Goal: Information Seeking & Learning: Stay updated

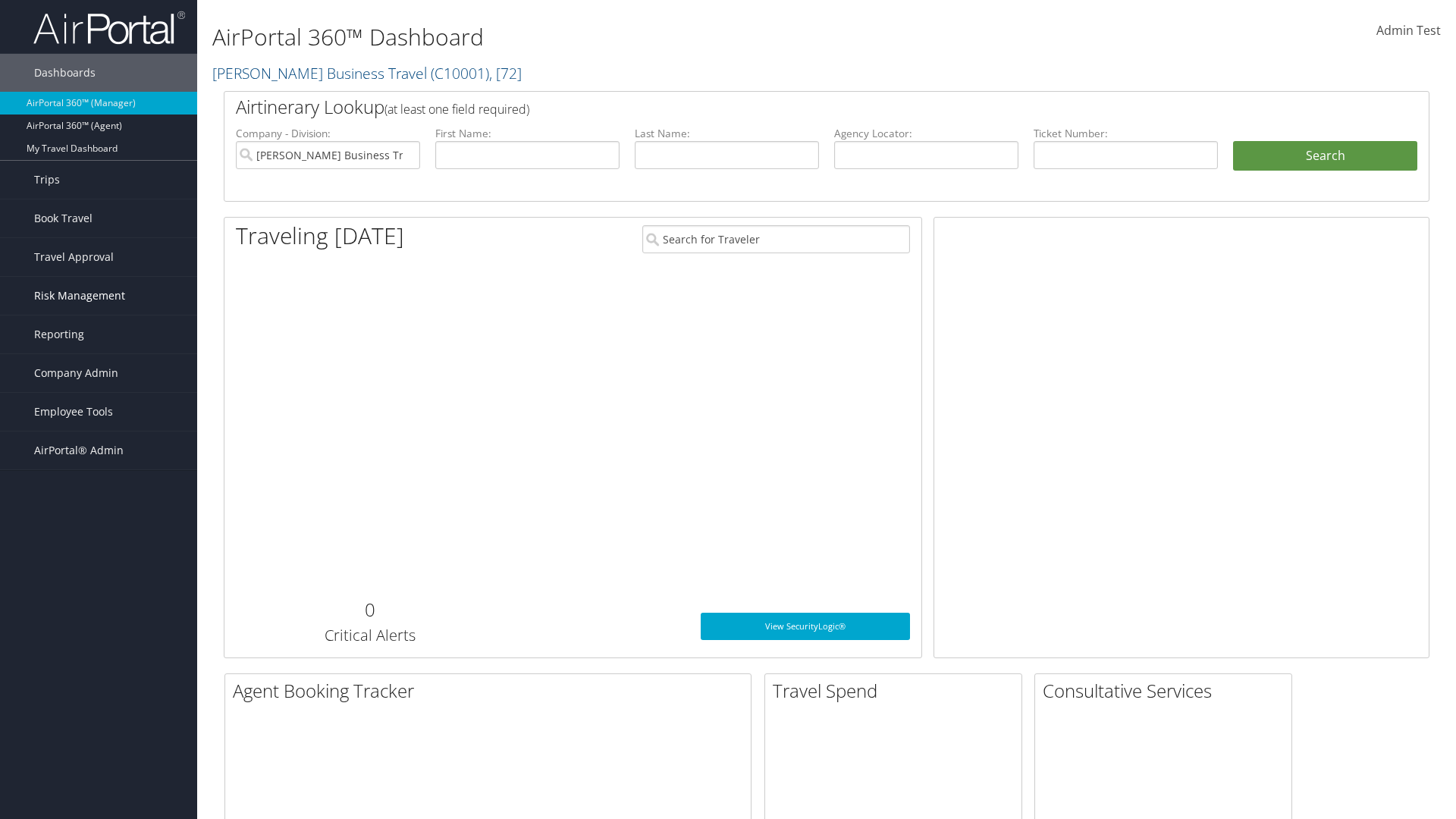
click at [98, 296] on span "Risk Management" at bounding box center [80, 295] width 91 height 38
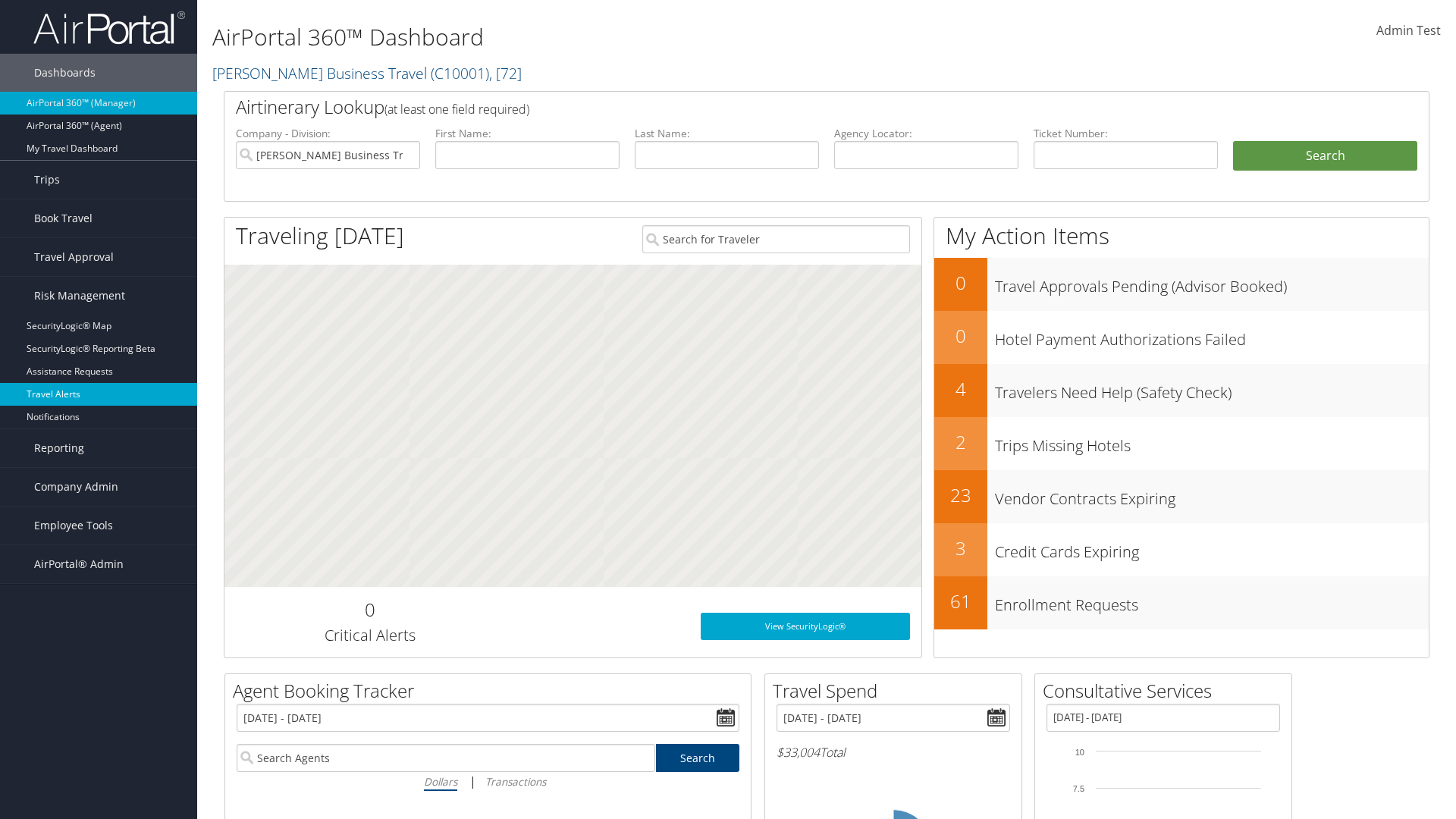
click at [98, 394] on link "Travel Alerts" at bounding box center [98, 394] width 198 height 22
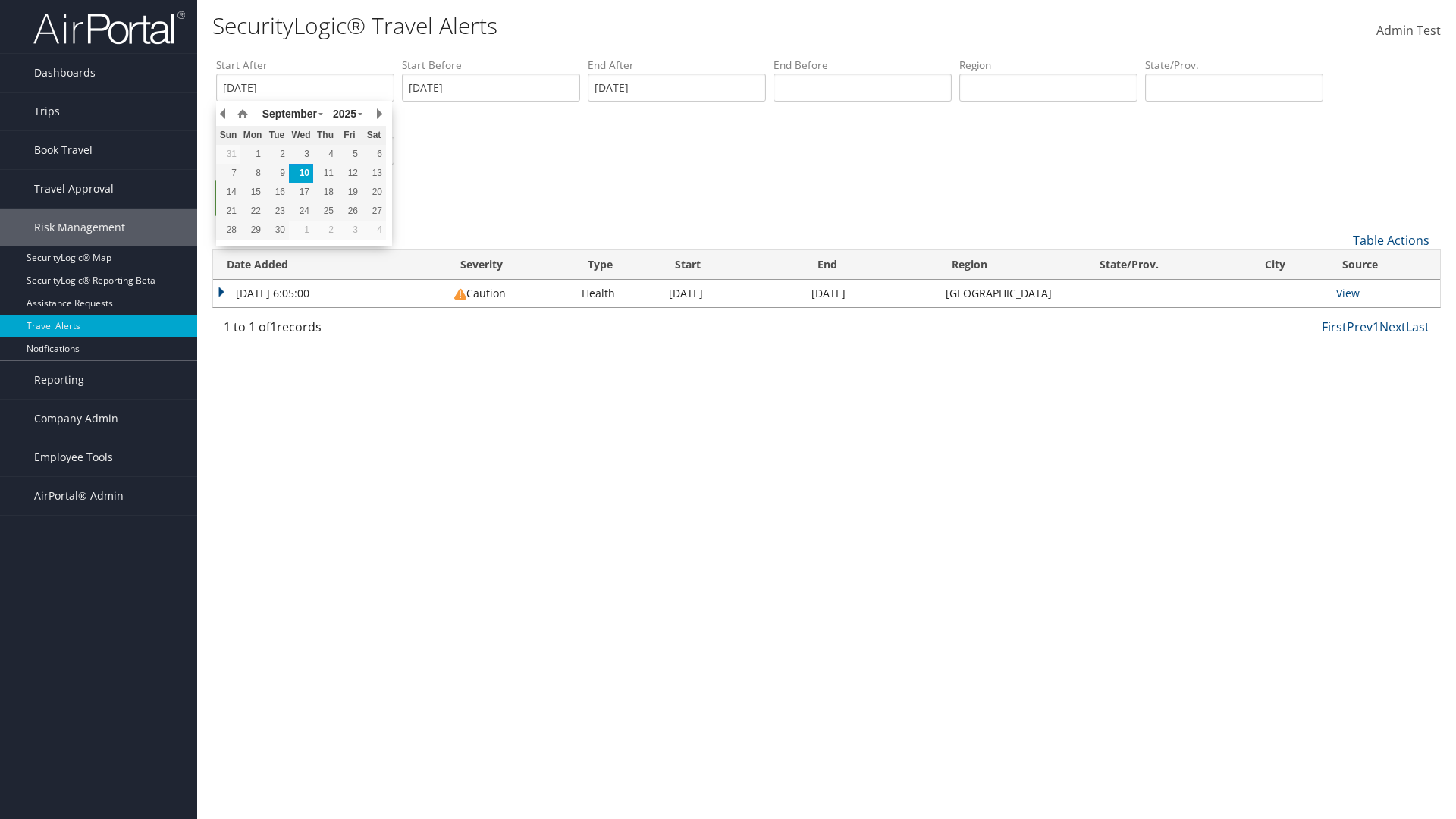
type input "01/01/2020"
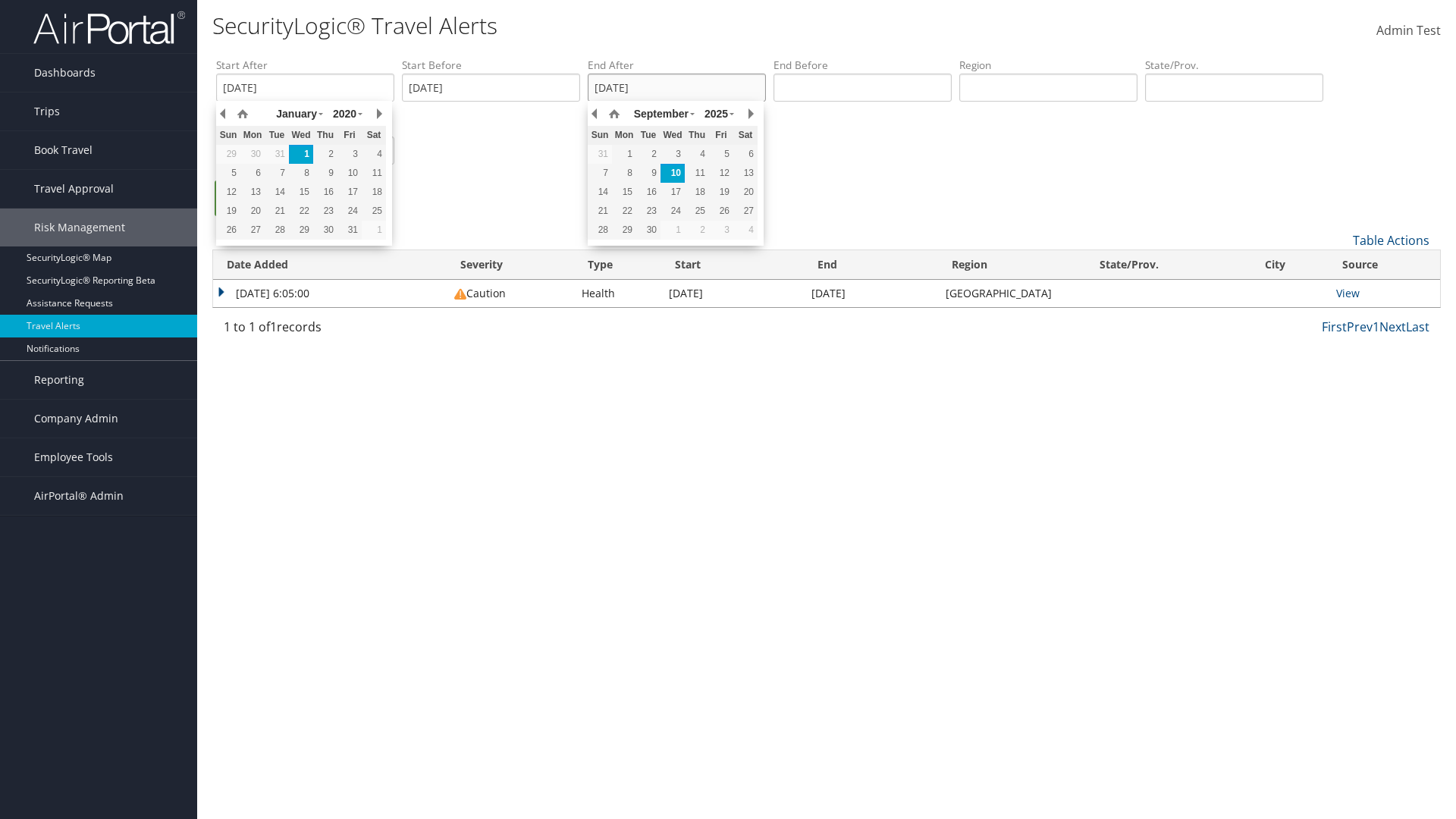
type input "01/01/2020"
type input "united states"
click at [834, 205] on ul "Search" at bounding box center [834, 205] width 1236 height 51
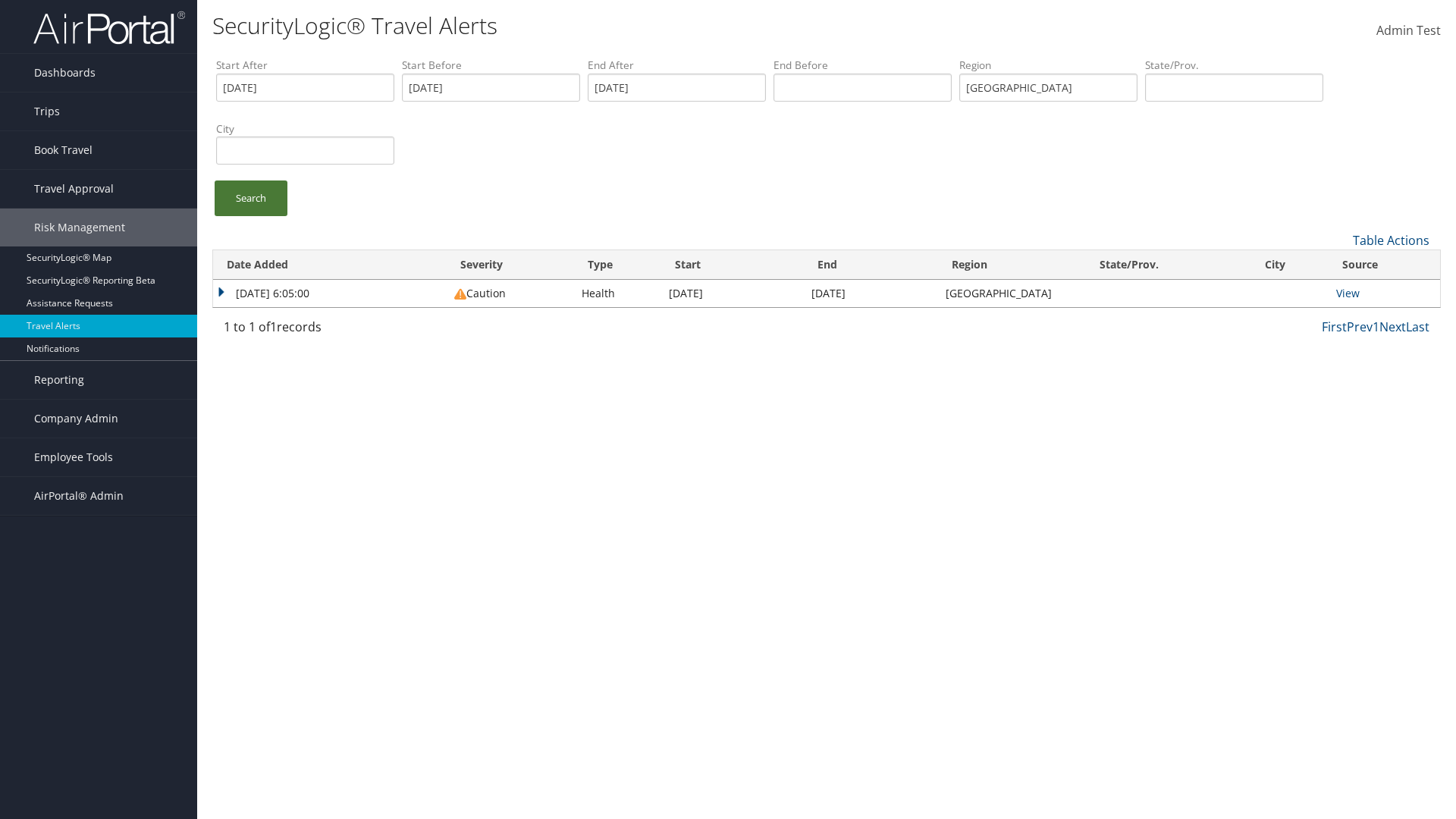
click at [251, 197] on link "Search" at bounding box center [251, 197] width 73 height 36
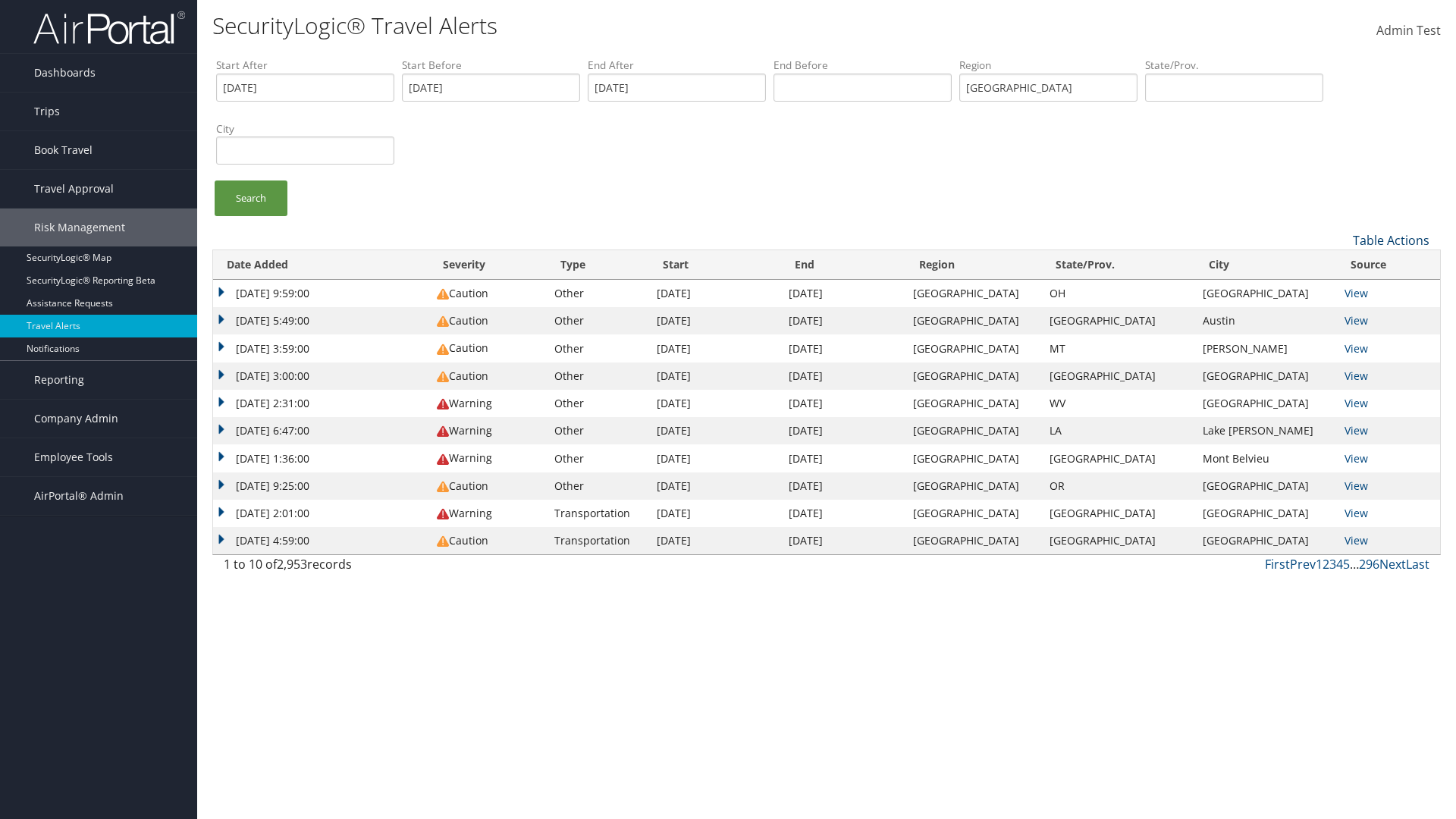
click at [1391, 239] on link "Table Actions" at bounding box center [1391, 239] width 77 height 17
click at [1340, 289] on link "Column Visibility" at bounding box center [1340, 289] width 200 height 25
click at [1340, 265] on link "Date Added" at bounding box center [1340, 266] width 200 height 25
click at [1340, 290] on link "Severity" at bounding box center [1340, 291] width 200 height 25
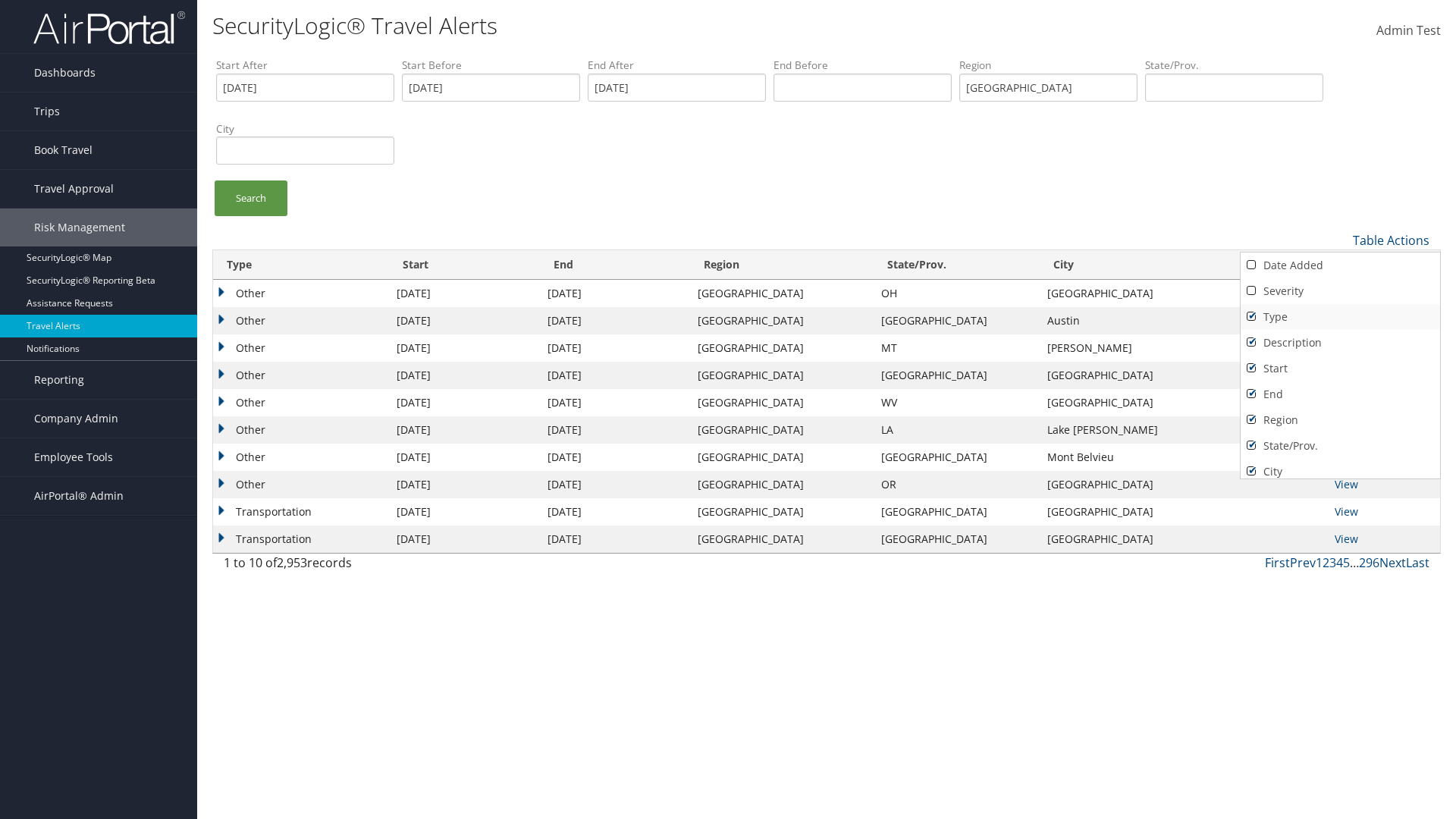
click at [1340, 316] on link "Type" at bounding box center [1340, 317] width 200 height 25
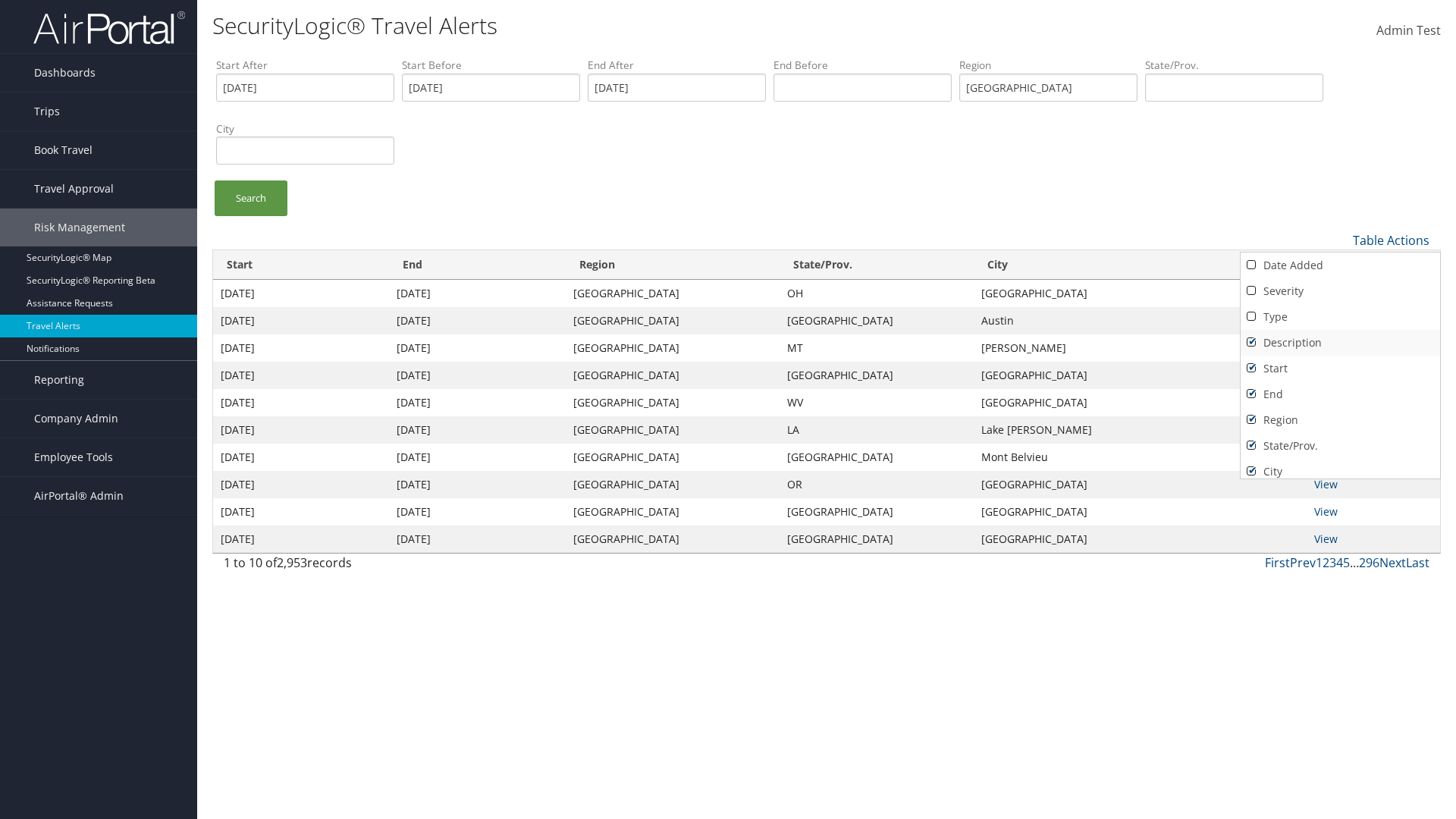
click at [1340, 341] on link "Description" at bounding box center [1340, 342] width 200 height 25
click at [1340, 368] on link "Start" at bounding box center [1340, 369] width 200 height 25
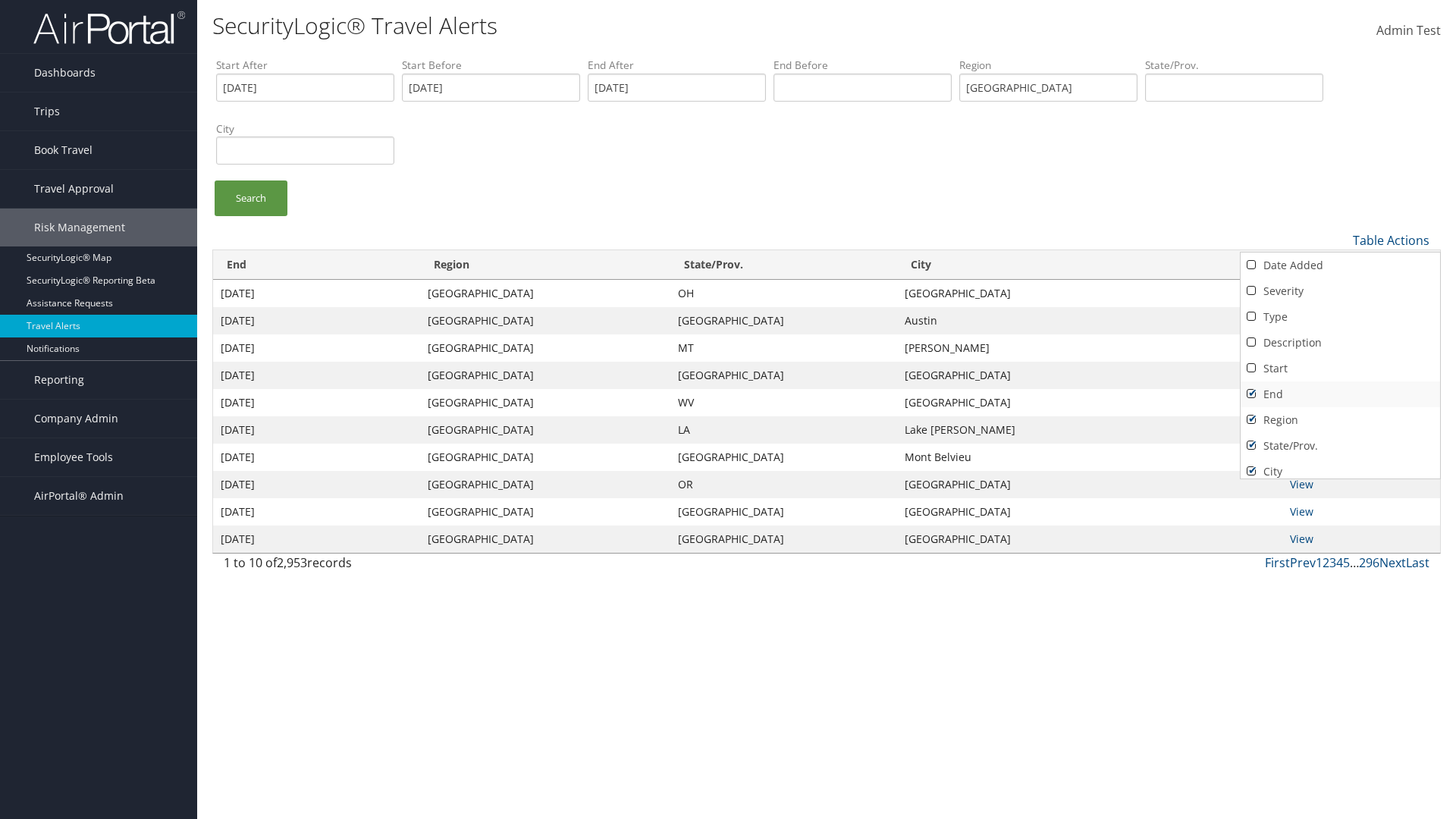
click at [1340, 393] on link "End" at bounding box center [1340, 394] width 200 height 25
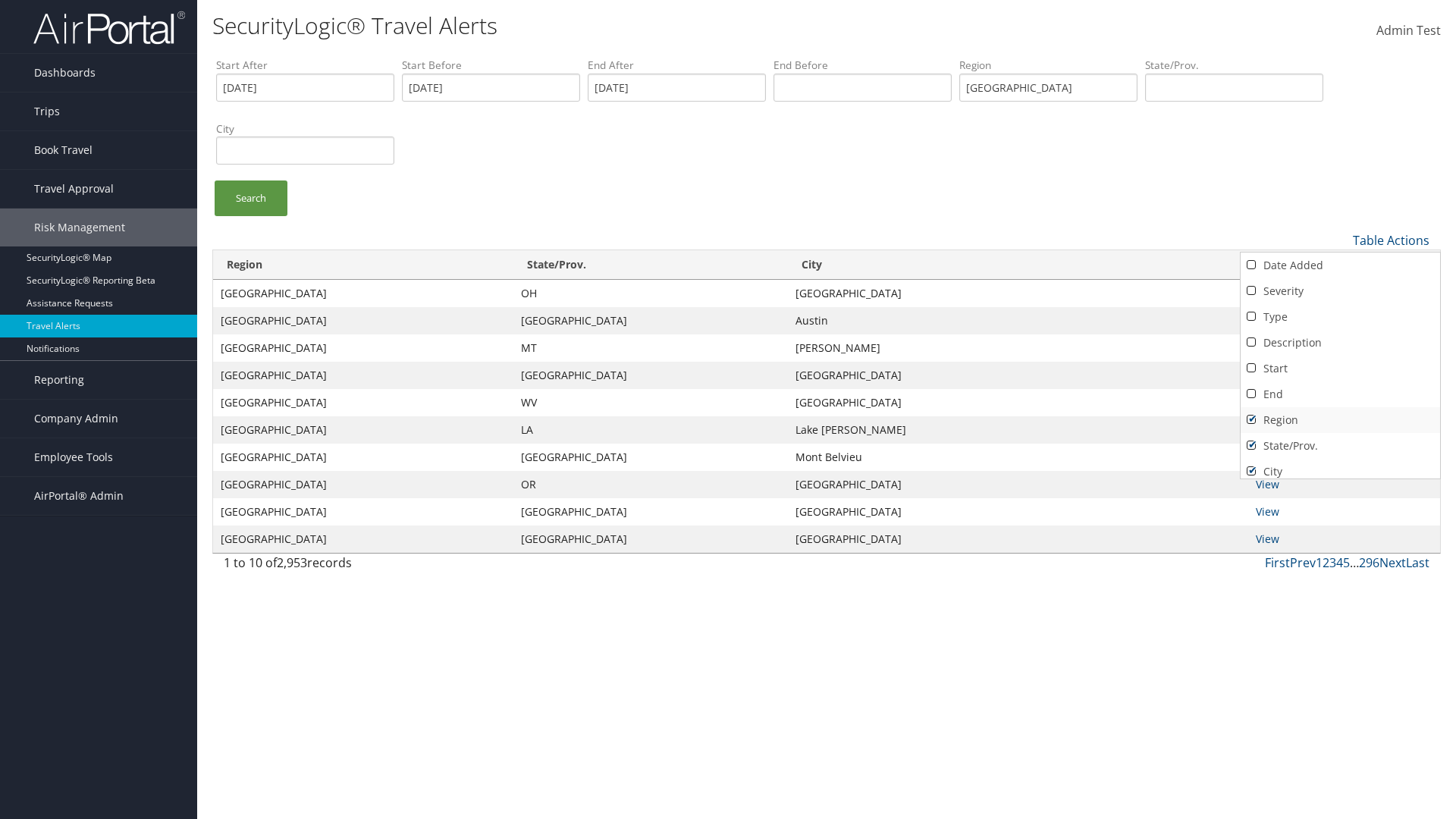
click at [1340, 419] on link "Region" at bounding box center [1340, 419] width 200 height 25
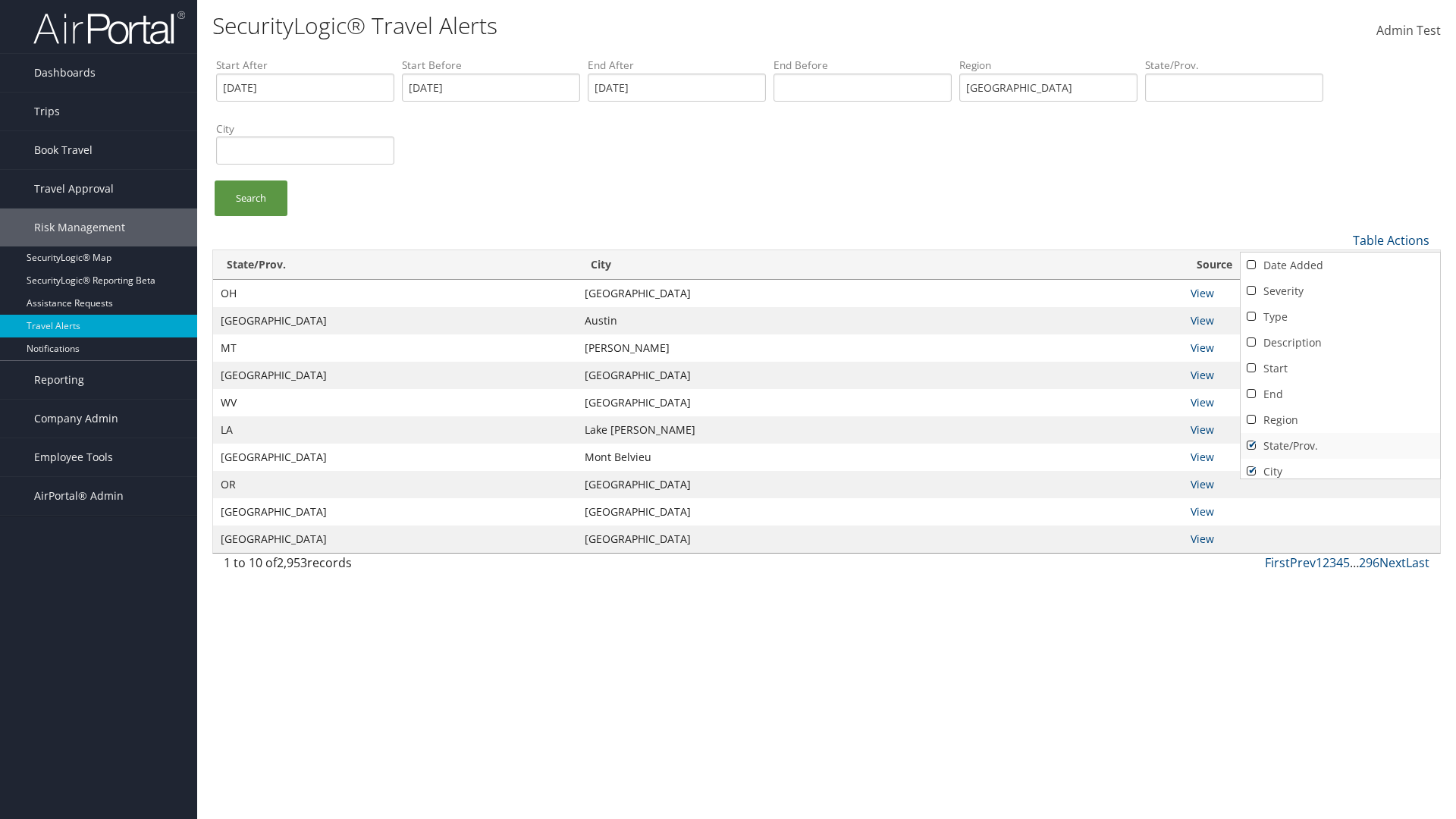
click at [1340, 445] on link "State/Prov." at bounding box center [1340, 445] width 200 height 25
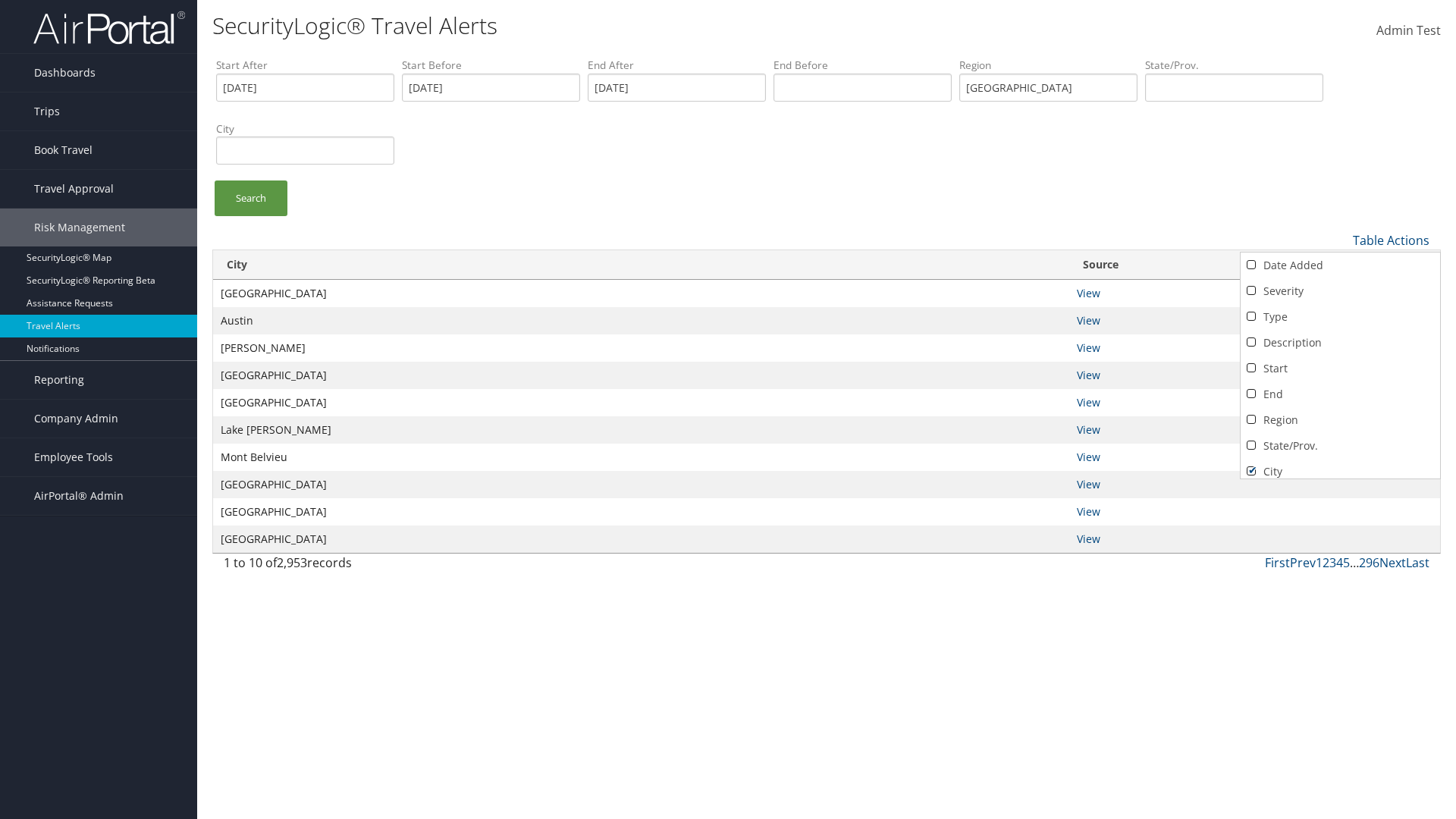
click at [1340, 465] on link "City" at bounding box center [1340, 471] width 200 height 25
click at [1340, 484] on link "Source" at bounding box center [1340, 497] width 200 height 25
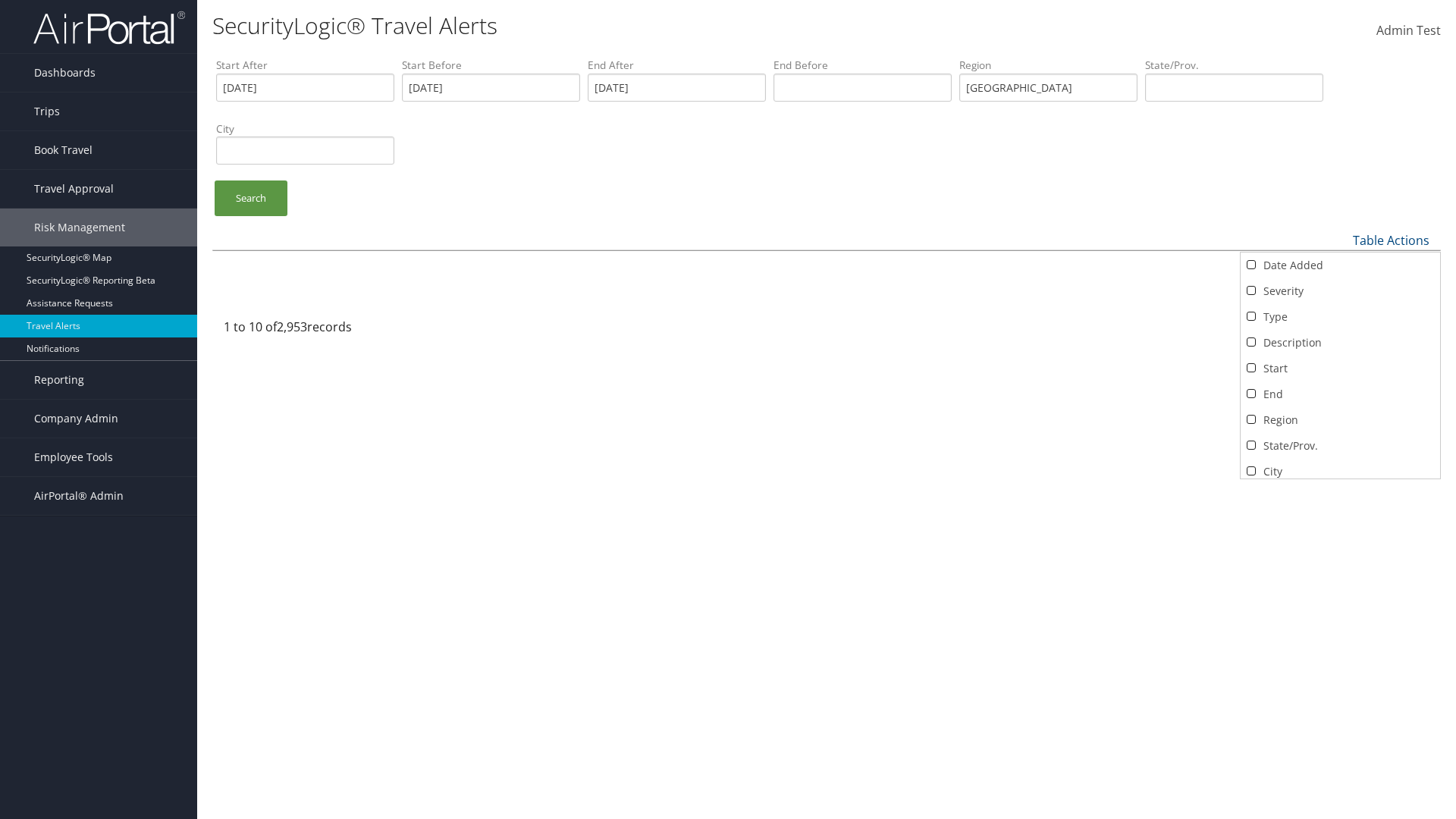
scroll to position [32, 0]
click at [728, 410] on div at bounding box center [728, 410] width 1456 height 819
